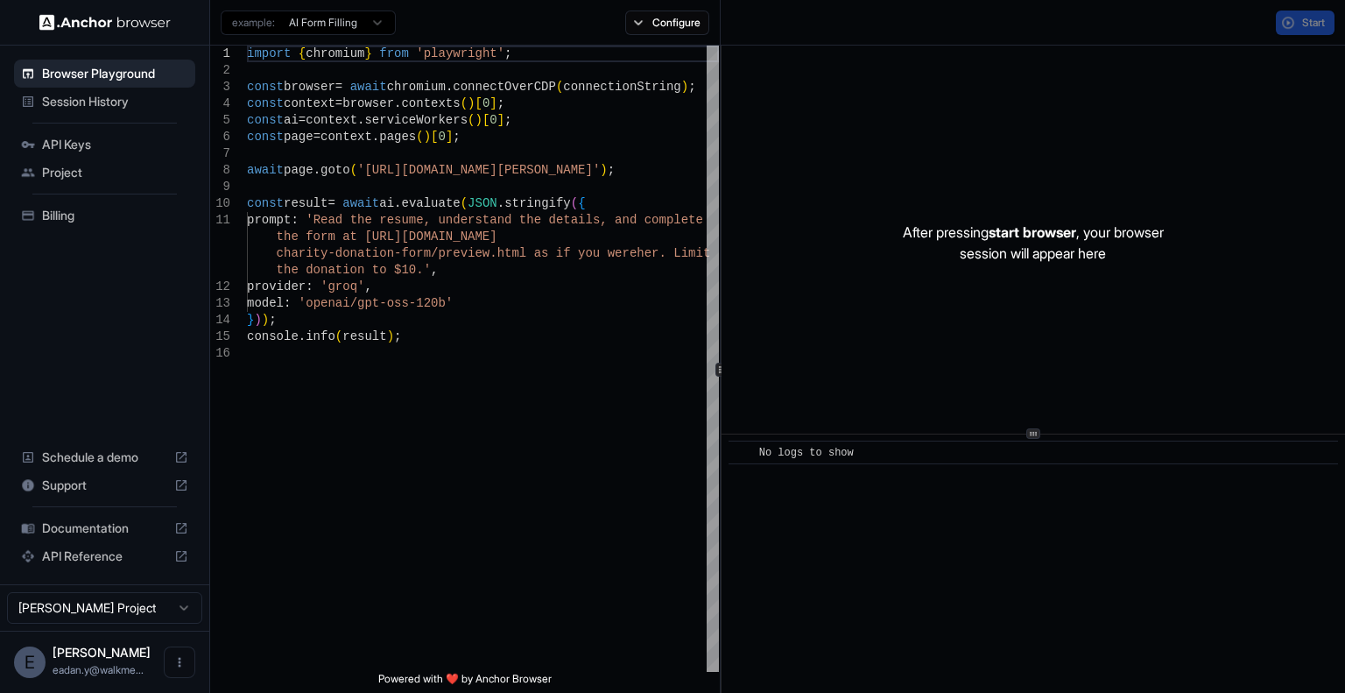
click at [85, 204] on div "Billing" at bounding box center [104, 215] width 181 height 28
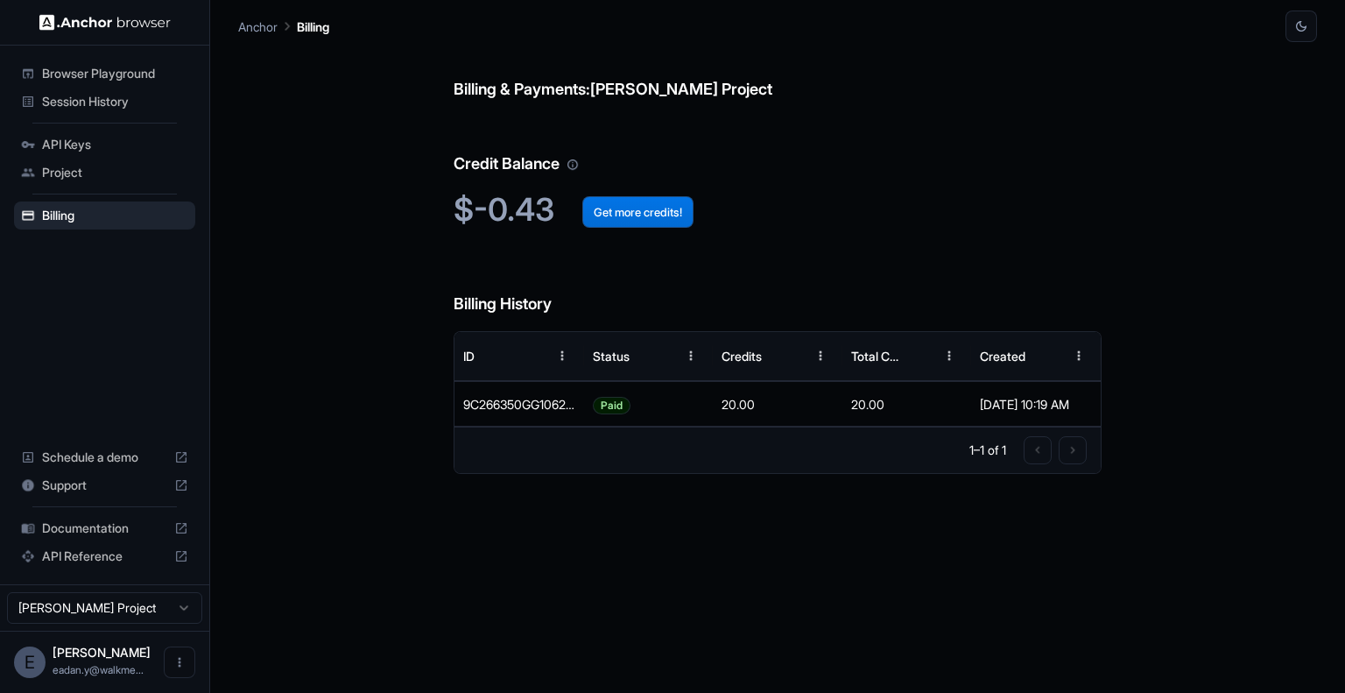
click at [647, 210] on button "Get more credits!" at bounding box center [637, 212] width 111 height 32
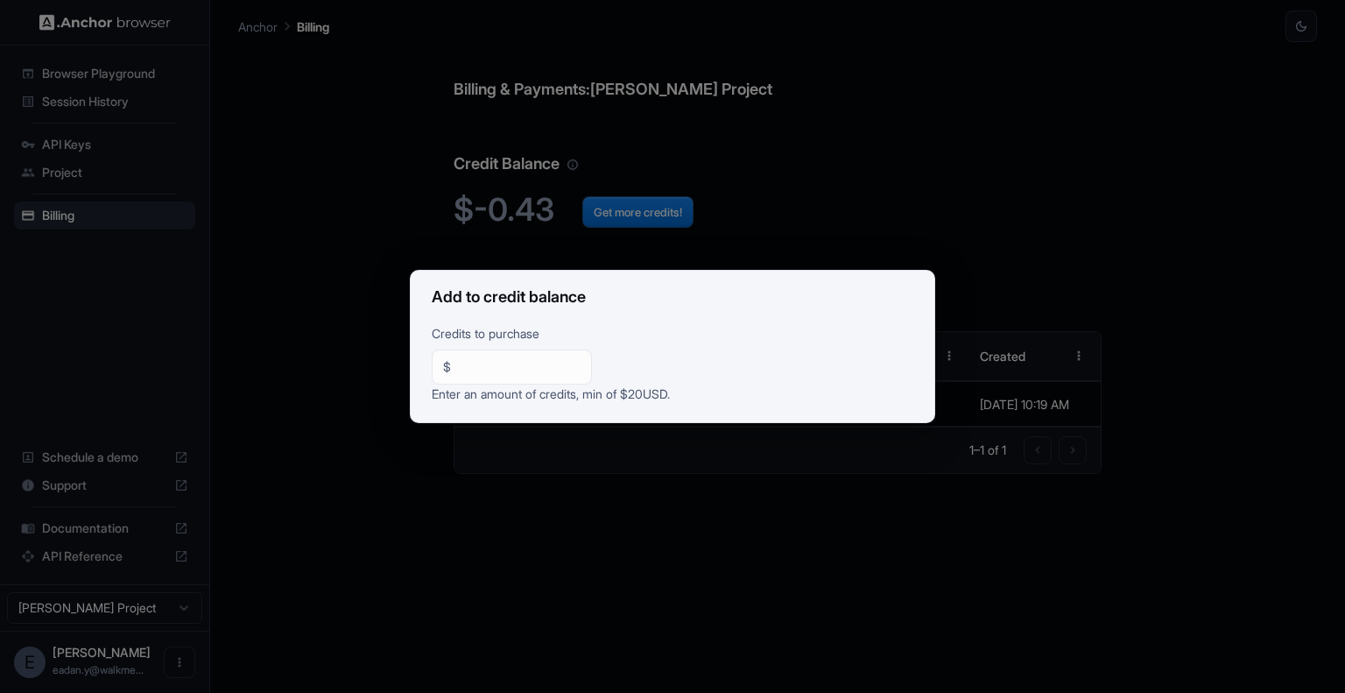
click at [520, 358] on input "**" at bounding box center [519, 367] width 123 height 18
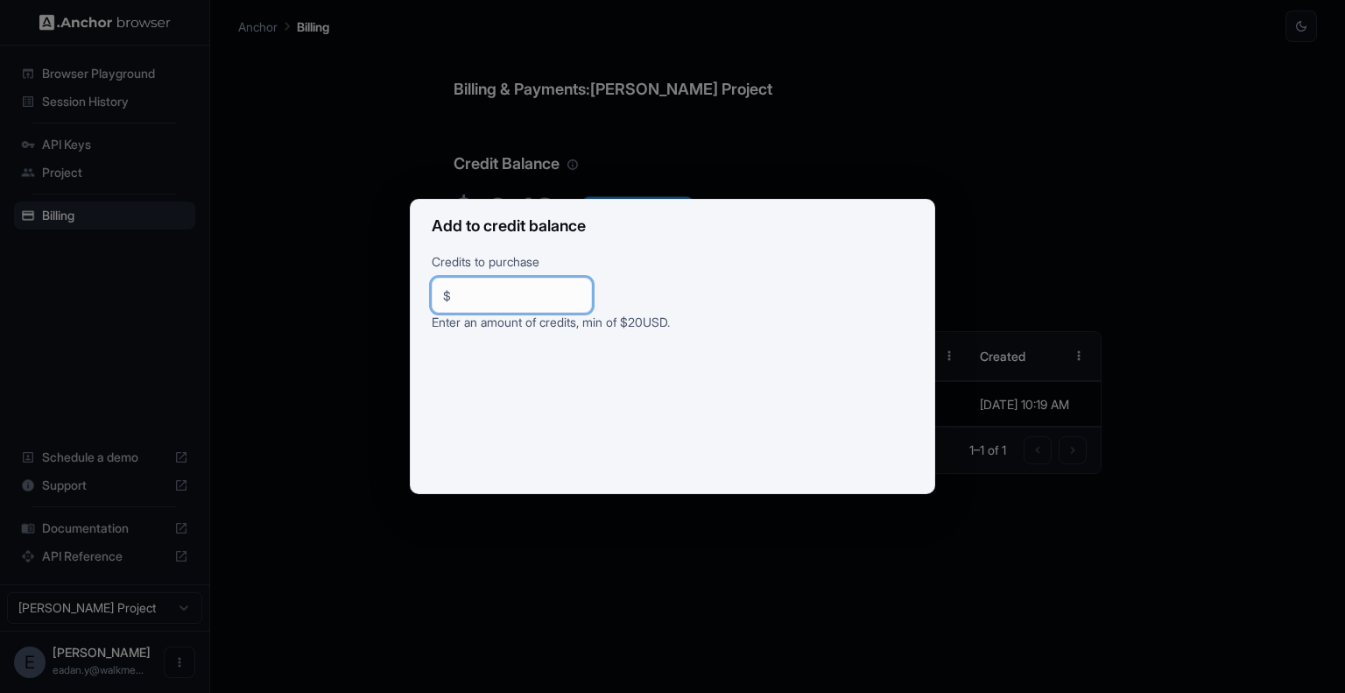
type input "**"
